Goal: Transaction & Acquisition: Subscribe to service/newsletter

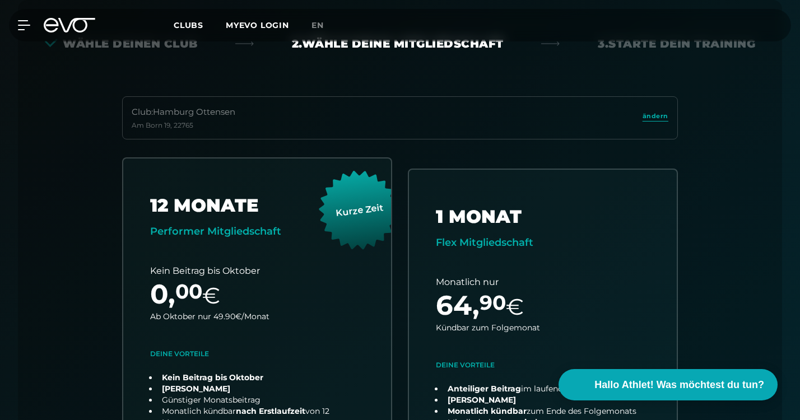
click at [409, 170] on link "choose plan" at bounding box center [543, 363] width 268 height 387
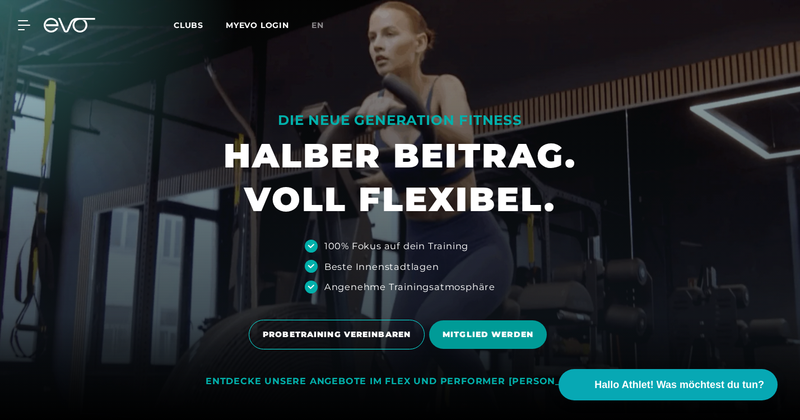
drag, startPoint x: 483, startPoint y: 326, endPoint x: 483, endPoint y: 320, distance: 6.2
click at [483, 326] on span "MITGLIED WERDEN" at bounding box center [488, 334] width 118 height 29
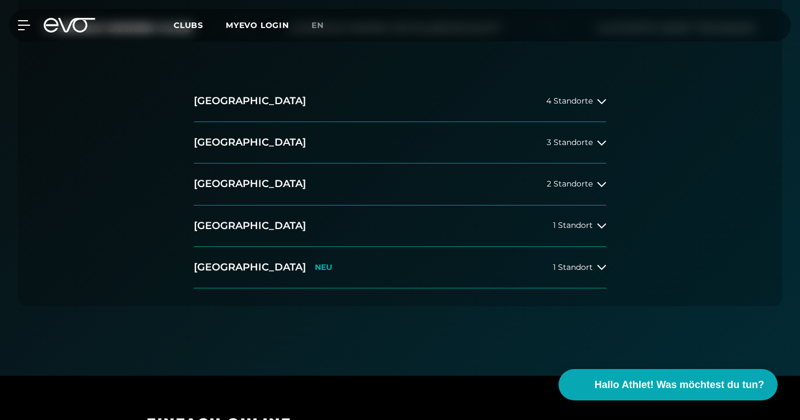
scroll to position [302, 0]
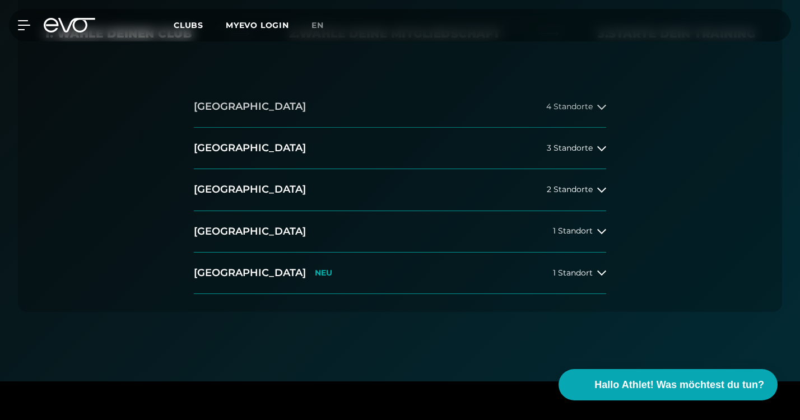
click at [596, 114] on button "Hamburg 4 Standorte" at bounding box center [400, 106] width 412 height 41
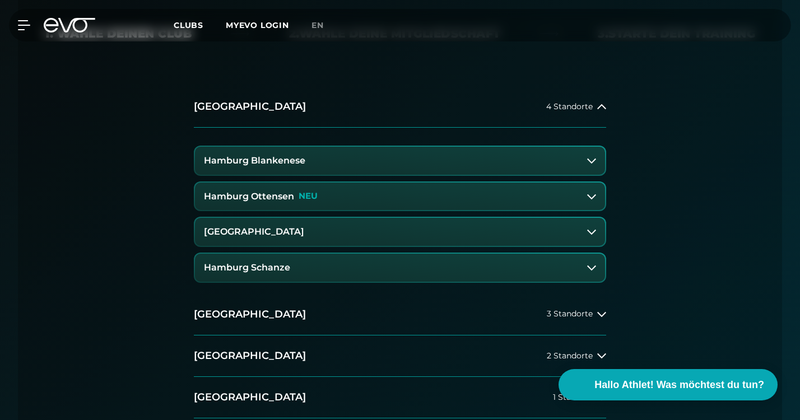
click at [322, 195] on button "Hamburg Ottensen NEU" at bounding box center [400, 197] width 410 height 28
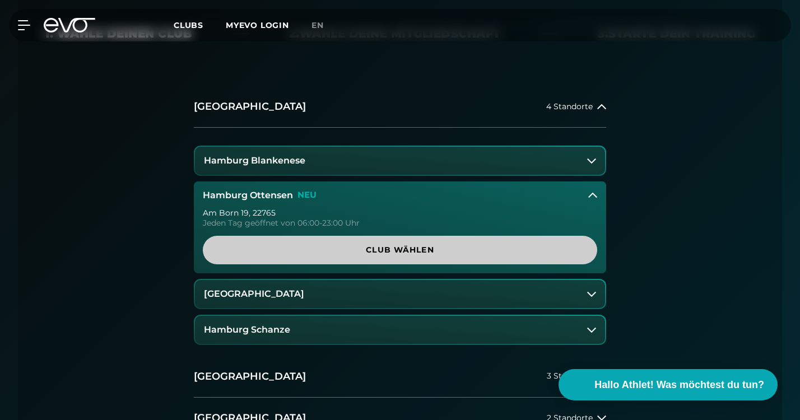
click at [370, 243] on span "Club wählen" at bounding box center [400, 250] width 394 height 29
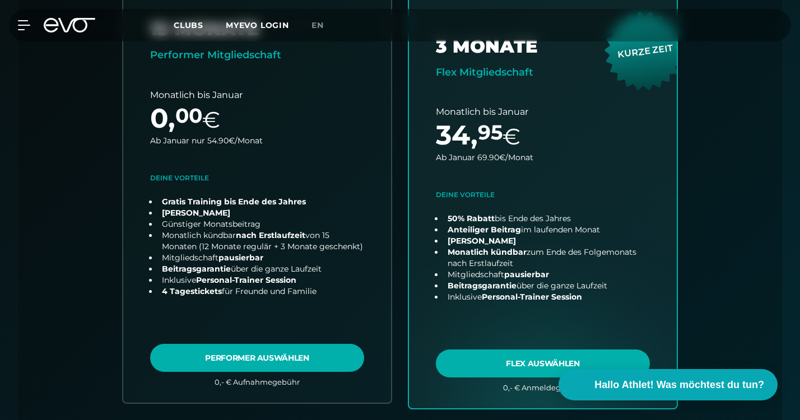
scroll to position [473, 0]
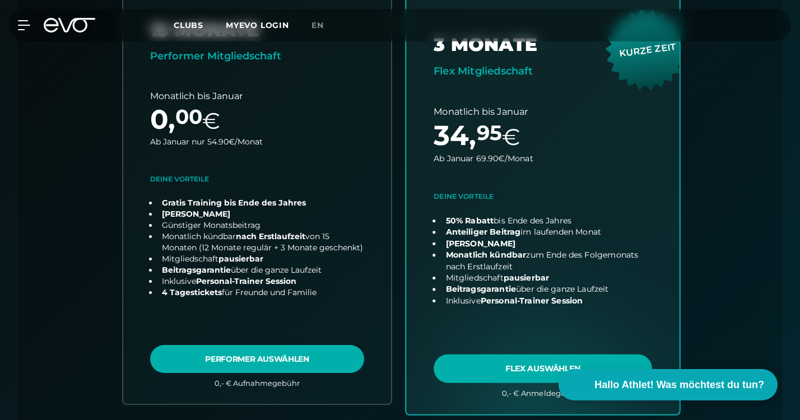
click at [530, 370] on link "choose plan" at bounding box center [542, 193] width 273 height 441
